Goal: Find specific page/section: Find specific page/section

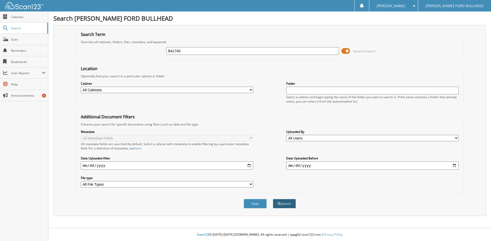
type input "B41740"
click at [289, 203] on button "Search" at bounding box center [284, 203] width 23 height 9
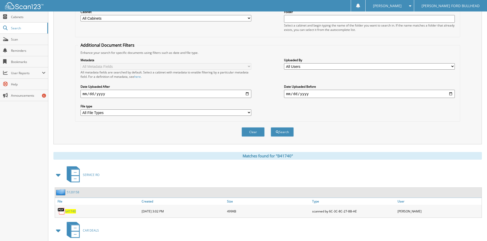
scroll to position [153, 0]
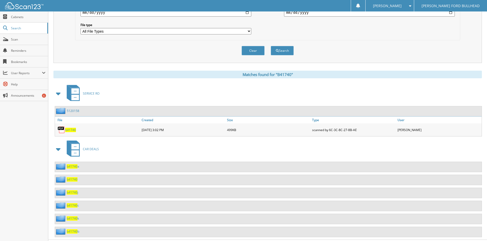
click at [94, 148] on span "CAR DEALS" at bounding box center [91, 149] width 16 height 4
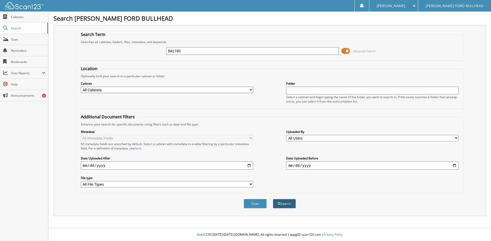
type input "B41740"
click at [287, 206] on button "Search" at bounding box center [284, 203] width 23 height 9
